Goal: Information Seeking & Learning: Learn about a topic

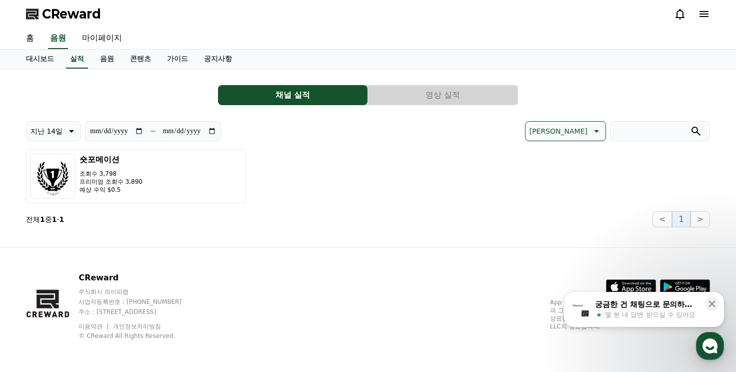
click at [659, 308] on div "궁금한 건 채팅으로 문의하세요" at bounding box center [647, 304] width 104 height 10
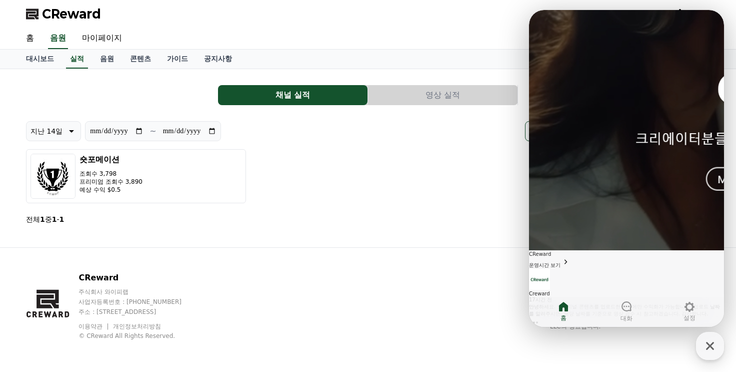
click at [600, 303] on div "안녕하세요. 오리지널 콘텐츠를 업로드한 경우에만 수익화가 가능합니다. 업로드 날짜를 알려주시면, 해당 날짜를 기준으로 영상 검수 시 참고하겠습…" at bounding box center [626, 310] width 195 height 14
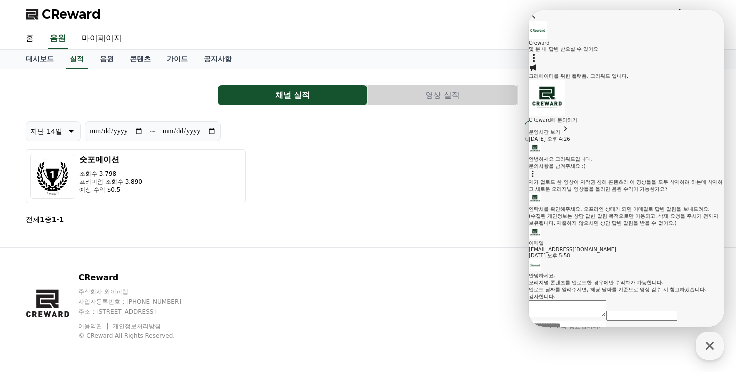
scroll to position [266, 0]
click at [582, 321] on textarea "Messenger Input Textarea" at bounding box center [568, 329] width 78 height 17
type textarea "*"
type textarea "**********"
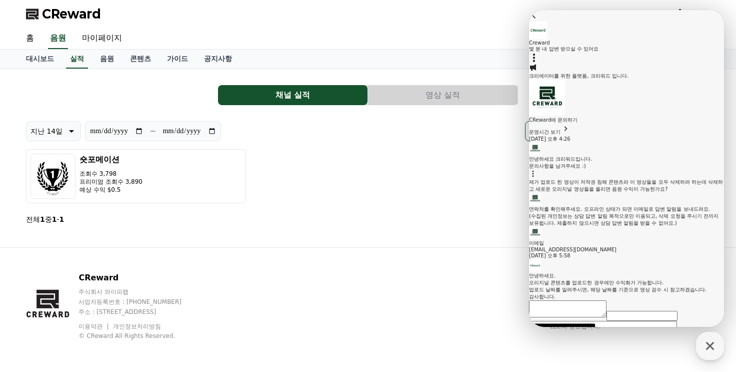
drag, startPoint x: 600, startPoint y: 313, endPoint x: 528, endPoint y: 298, distance: 73.6
click at [529, 10] on html "Go to previous page Chat Room Creward 몇 분 내 답변 받으실 수 있어요 Show userchat action d…" at bounding box center [626, 10] width 195 height 0
click at [707, 343] on icon "button" at bounding box center [710, 346] width 8 height 8
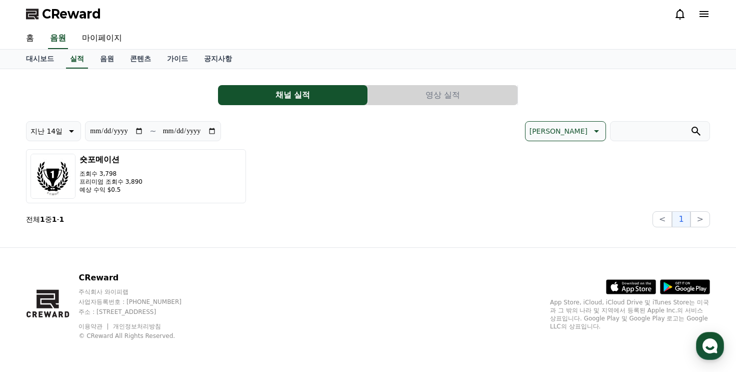
click at [399, 88] on button "영상 실적" at bounding box center [443, 95] width 150 height 20
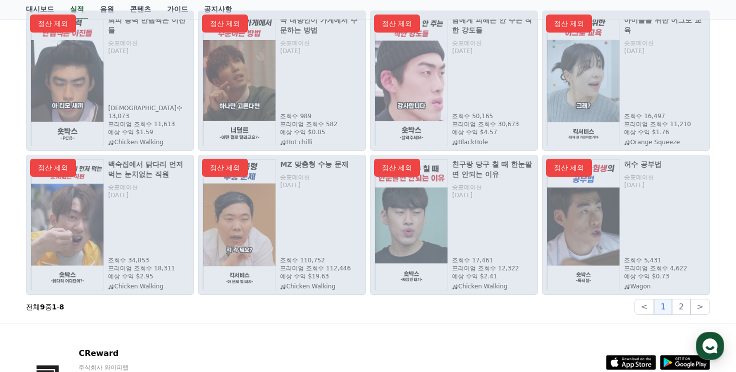
scroll to position [200, 0]
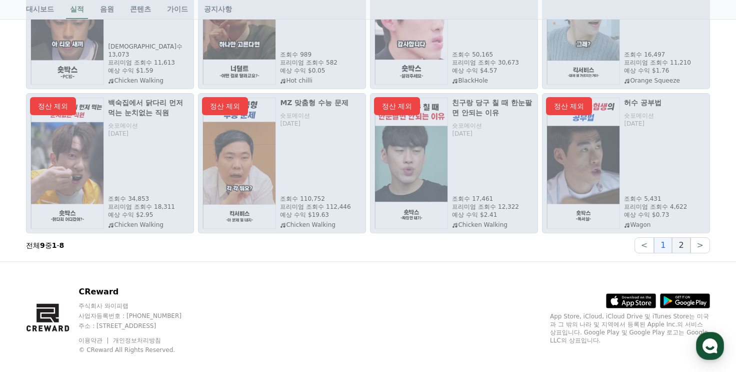
click at [686, 245] on button "2" at bounding box center [681, 245] width 18 height 16
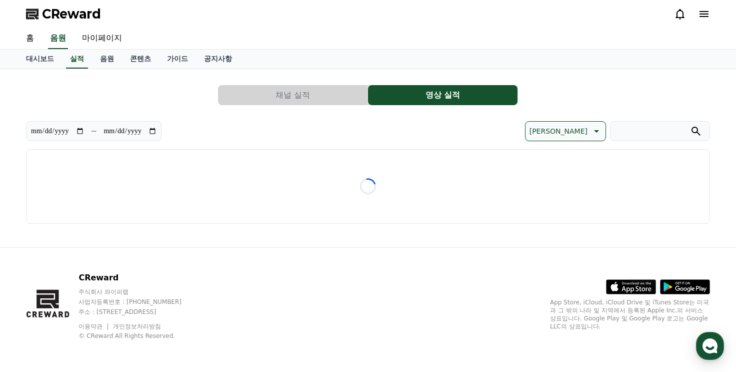
scroll to position [0, 0]
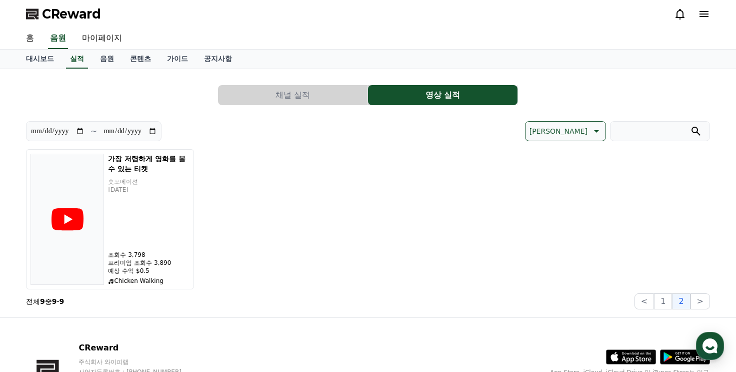
click at [83, 16] on span "CReward" at bounding box center [71, 14] width 59 height 16
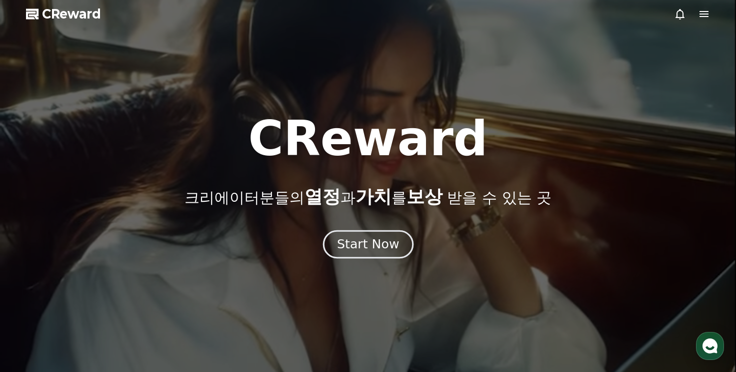
click at [394, 242] on div "Start Now" at bounding box center [368, 244] width 62 height 17
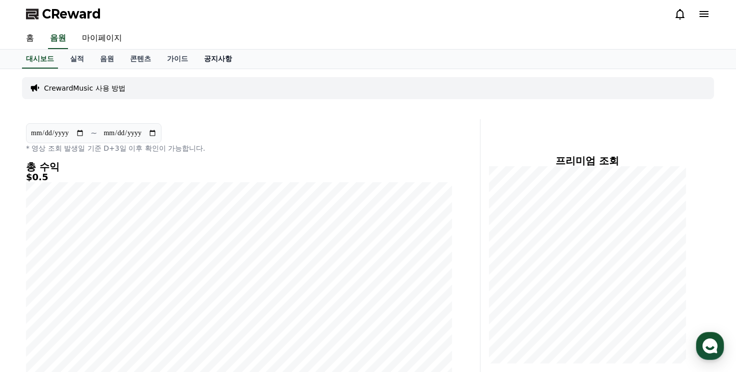
click at [221, 59] on link "공지사항" at bounding box center [218, 59] width 44 height 19
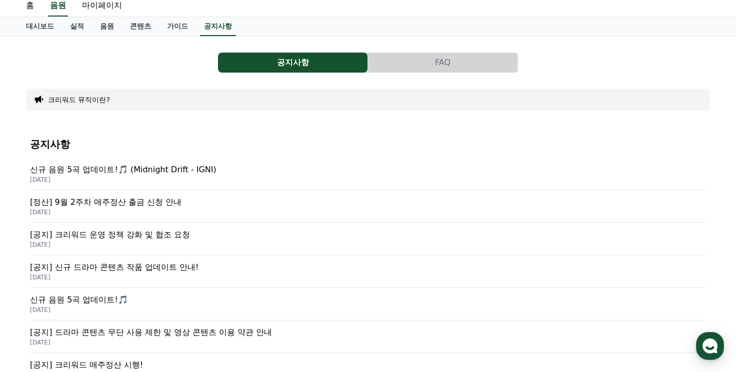
scroll to position [50, 0]
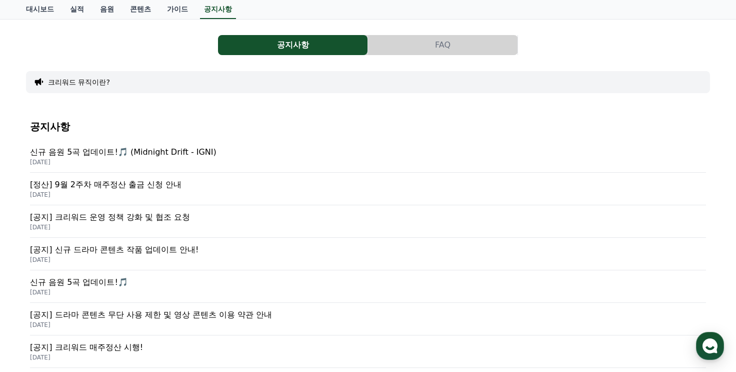
click at [126, 222] on p "[공지] 크리워드 운영 정책 강화 및 협조 요청" at bounding box center [368, 217] width 676 height 12
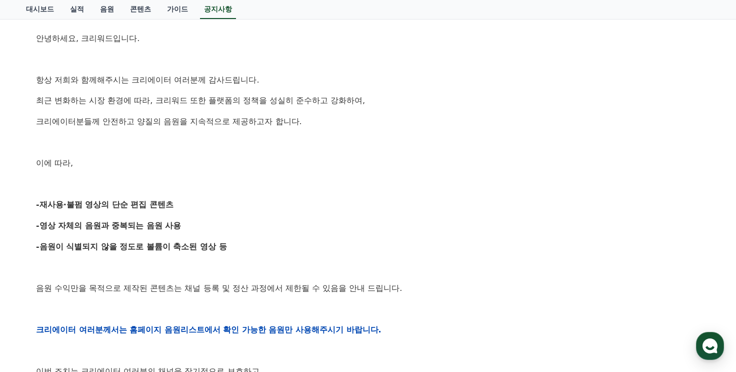
scroll to position [200, 0]
